Goal: Find specific page/section: Find specific page/section

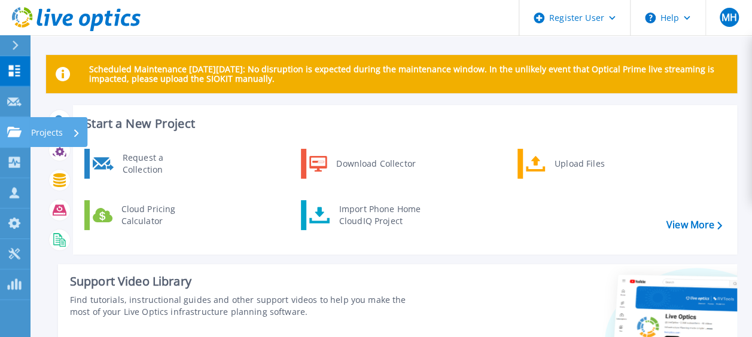
click at [13, 134] on icon at bounding box center [14, 132] width 14 height 10
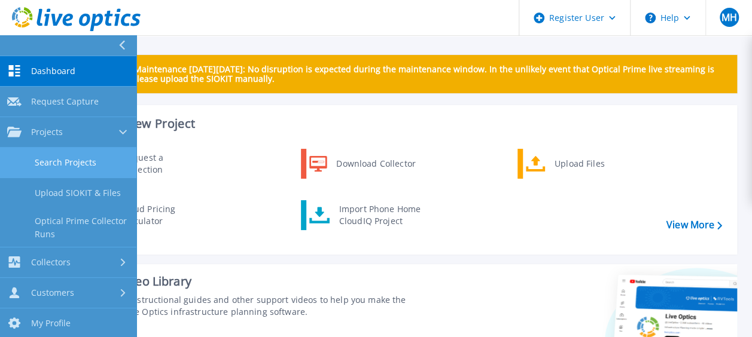
click at [45, 170] on link "Search Projects" at bounding box center [68, 163] width 136 height 30
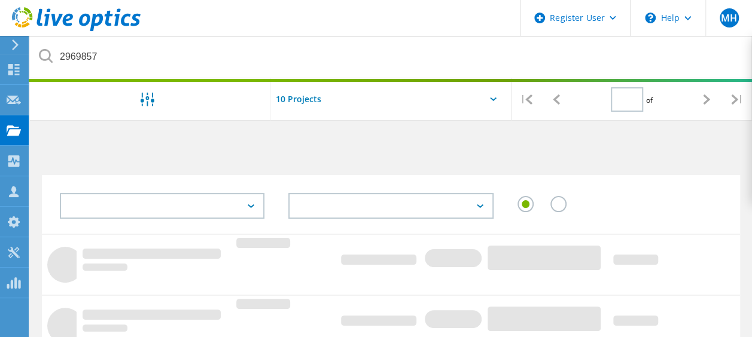
type input "1"
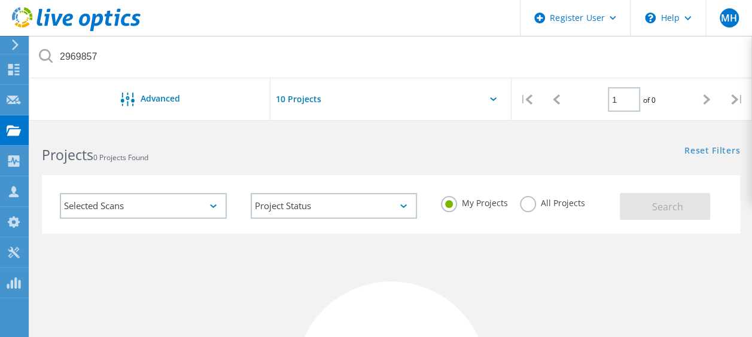
click at [527, 207] on label "All Projects" at bounding box center [552, 201] width 65 height 11
click at [0, 0] on input "All Projects" at bounding box center [0, 0] width 0 height 0
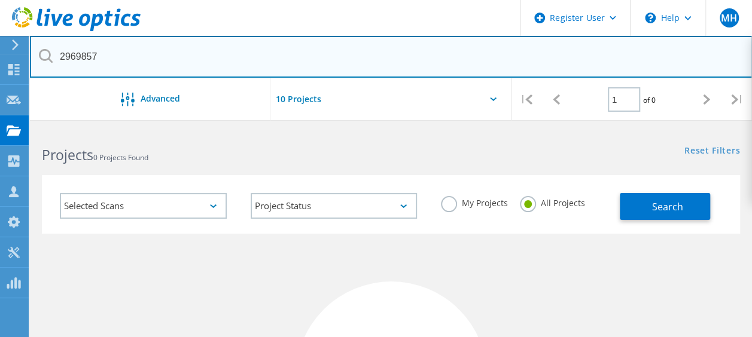
click at [80, 53] on input "2969857" at bounding box center [391, 57] width 722 height 42
drag, startPoint x: 117, startPoint y: 53, endPoint x: 51, endPoint y: 53, distance: 66.4
click at [51, 53] on div "2969857" at bounding box center [391, 57] width 722 height 42
paste input "3047395"
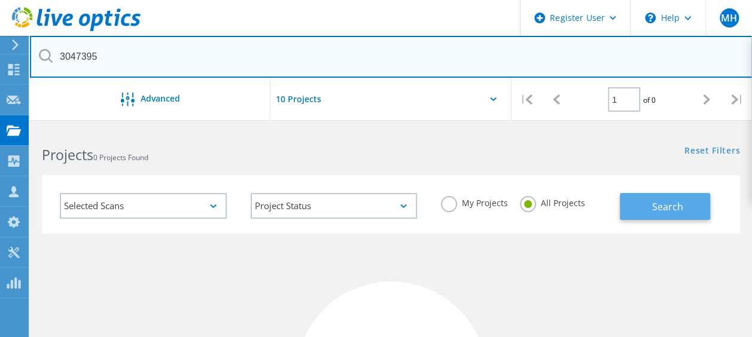
type input "3047395"
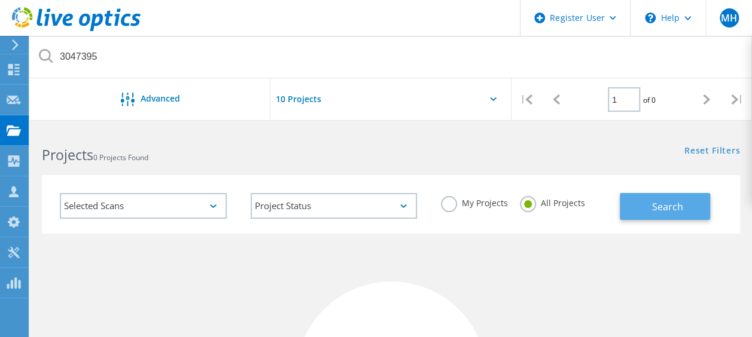
click at [650, 203] on button "Search" at bounding box center [665, 206] width 90 height 27
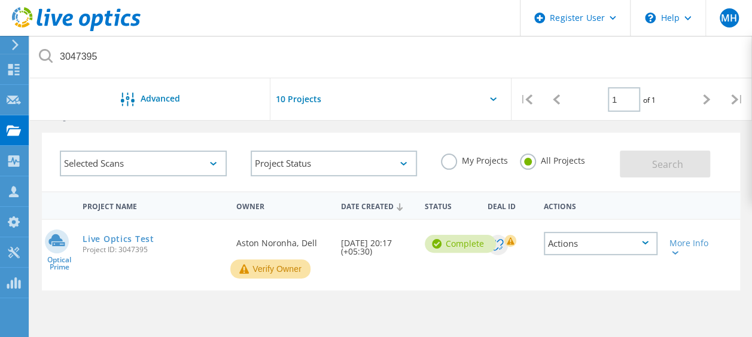
scroll to position [60, 0]
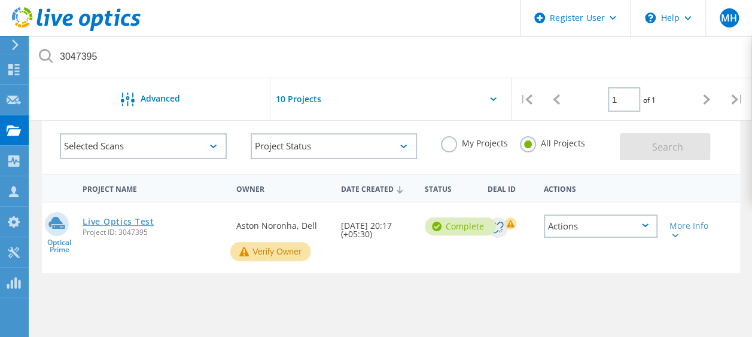
click at [133, 220] on link "Live Optics Test" at bounding box center [118, 222] width 71 height 8
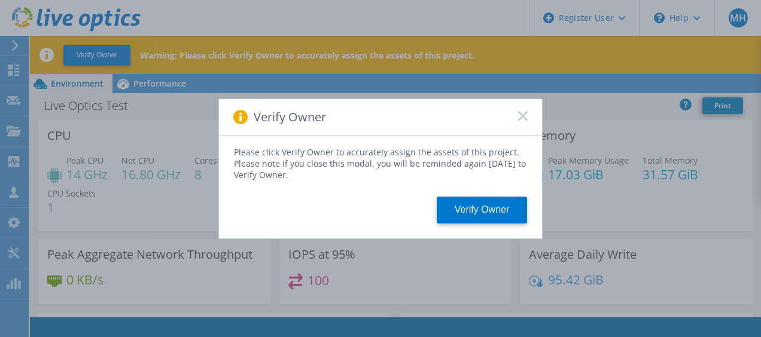
click at [521, 121] on span at bounding box center [523, 117] width 10 height 12
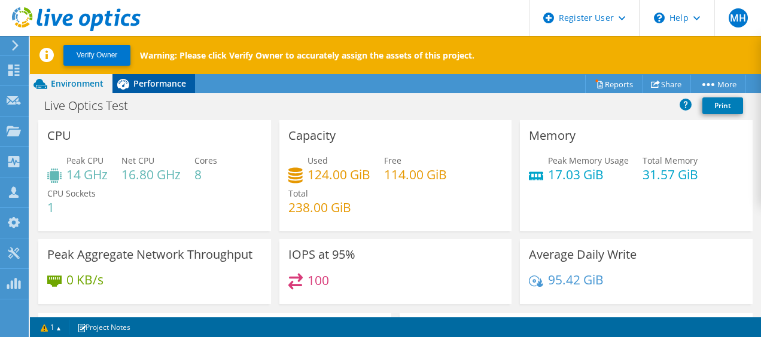
click at [159, 86] on span "Performance" at bounding box center [159, 83] width 53 height 11
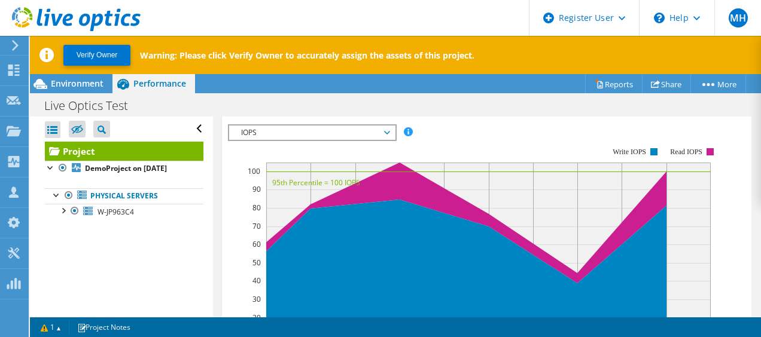
scroll to position [342, 0]
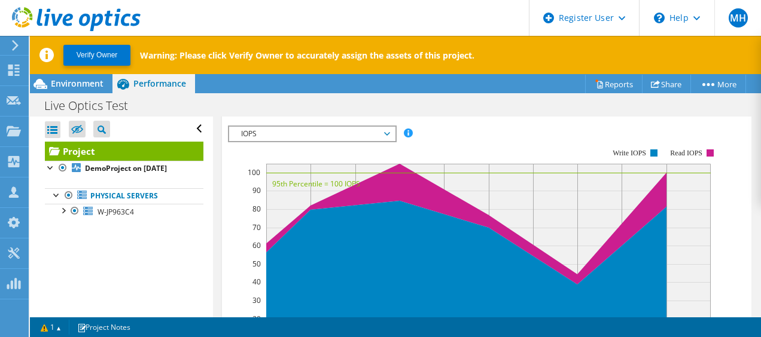
click at [313, 112] on li "Servers" at bounding box center [315, 102] width 60 height 20
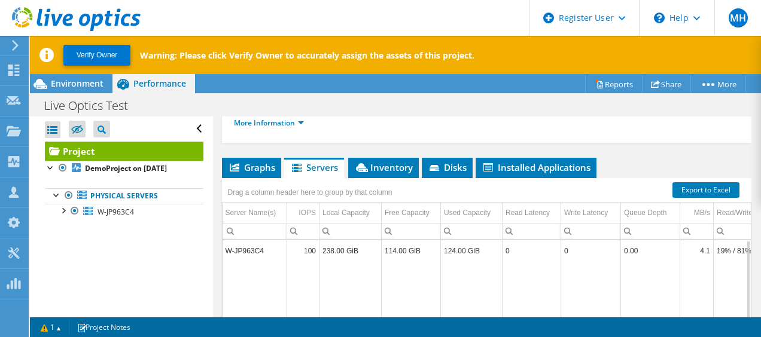
scroll to position [258, 0]
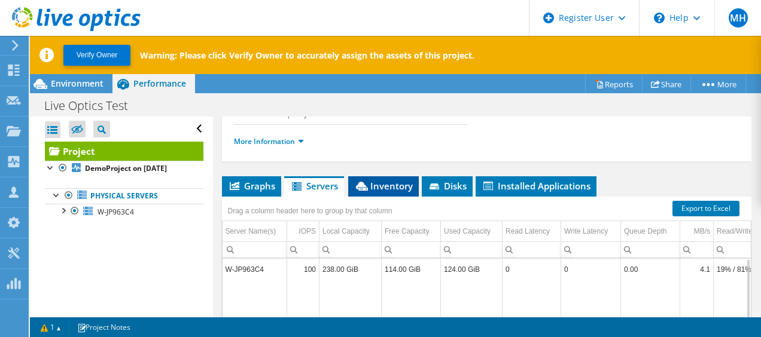
click at [385, 192] on span "Inventory" at bounding box center [383, 186] width 59 height 12
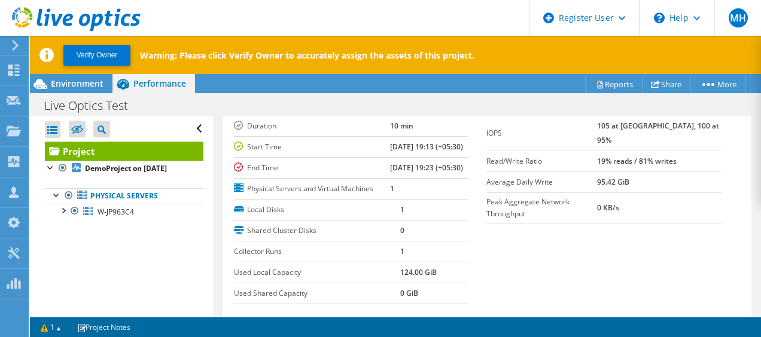
scroll to position [198, 0]
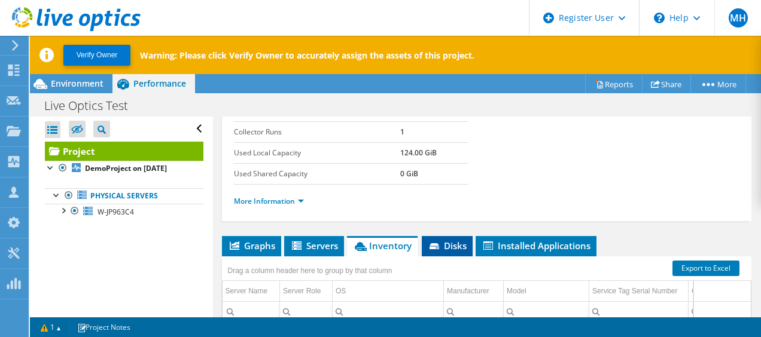
click at [457, 252] on span "Disks" at bounding box center [447, 246] width 39 height 12
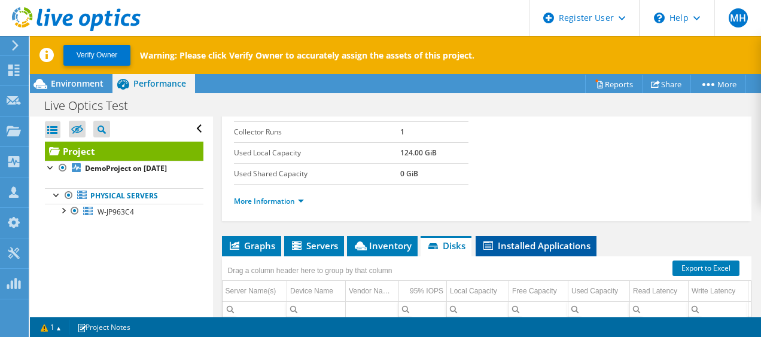
click at [542, 252] on span "Installed Applications" at bounding box center [535, 246] width 109 height 12
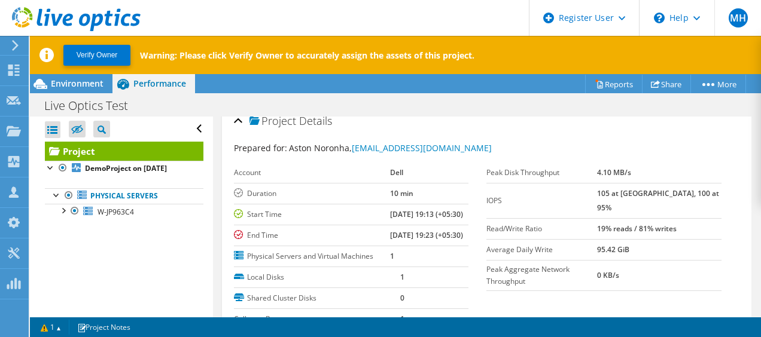
scroll to position [0, 0]
